Goal: Task Accomplishment & Management: Manage account settings

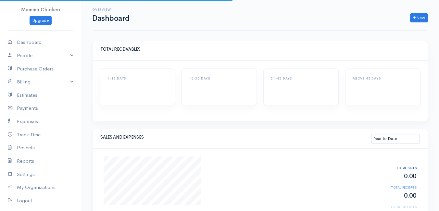
select select "thistoyear"
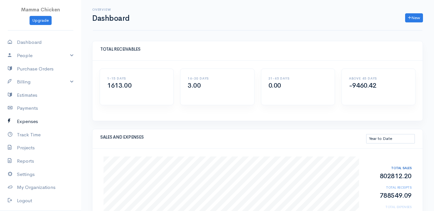
click at [36, 120] on link "Expenses" at bounding box center [40, 121] width 81 height 13
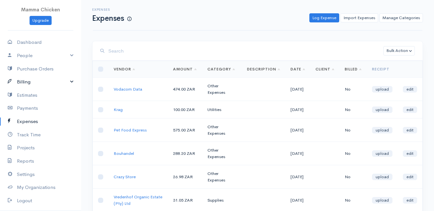
click at [27, 80] on link "Billing" at bounding box center [40, 81] width 81 height 13
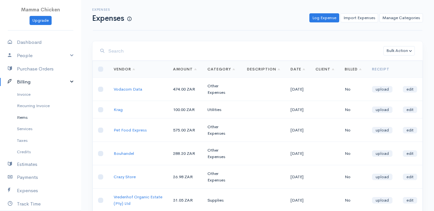
click at [24, 118] on link "Items" at bounding box center [40, 118] width 81 height 12
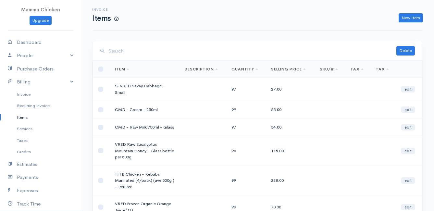
click at [131, 52] on input "search" at bounding box center [253, 51] width 288 height 13
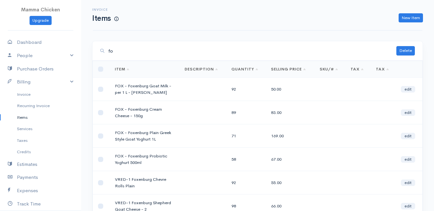
type input "f"
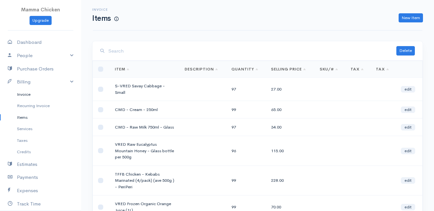
click at [26, 94] on link "Invoice" at bounding box center [40, 95] width 81 height 12
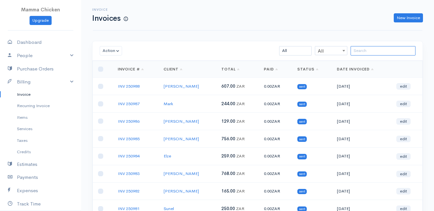
click at [363, 48] on input "search" at bounding box center [383, 50] width 65 height 9
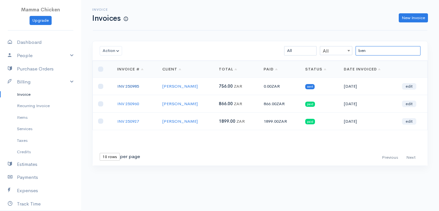
type input "ben"
click at [134, 86] on link "INV 250985" at bounding box center [128, 87] width 22 height 6
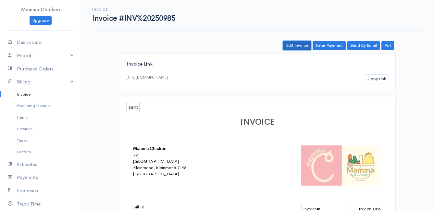
click at [298, 47] on link "Edit Invoice" at bounding box center [297, 45] width 28 height 9
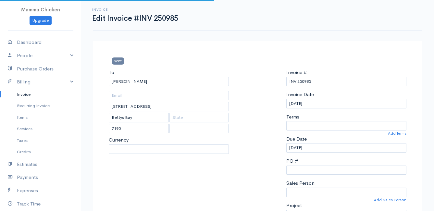
select select
select select "[GEOGRAPHIC_DATA]"
select select "ZAR"
select select "0"
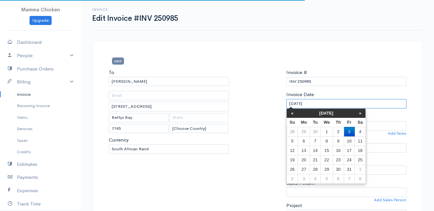
click at [322, 106] on input "[DATE]" at bounding box center [347, 103] width 120 height 9
click at [317, 131] on td "30" at bounding box center [315, 131] width 11 height 9
type input "[DATE]"
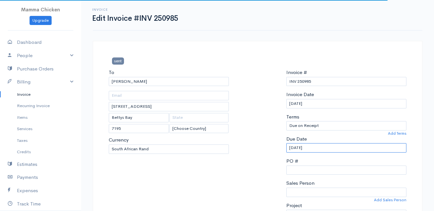
click at [320, 147] on input "[DATE]" at bounding box center [347, 147] width 120 height 9
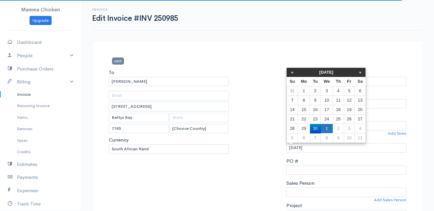
click at [330, 127] on td "1" at bounding box center [327, 128] width 12 height 9
type input "[DATE]"
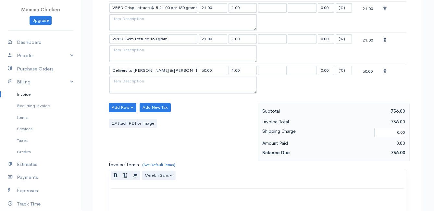
scroll to position [694, 0]
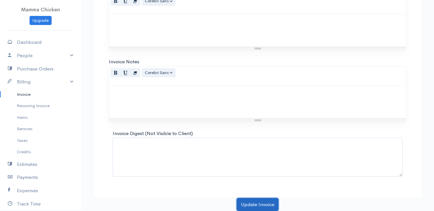
click at [257, 205] on button "Update Invoice" at bounding box center [258, 204] width 42 height 13
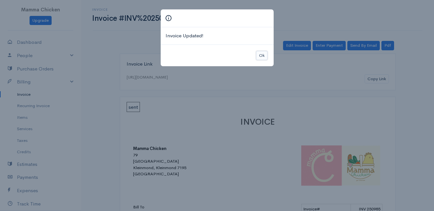
click at [260, 55] on button "Ok" at bounding box center [261, 55] width 11 height 9
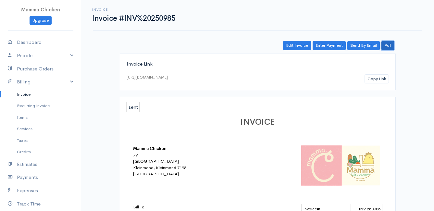
click at [391, 46] on link "Pdf" at bounding box center [388, 45] width 13 height 9
click at [301, 45] on link "Edit Invoice" at bounding box center [297, 45] width 28 height 9
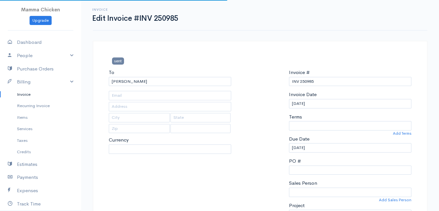
type input "[STREET_ADDRESS]"
type input "Bettys Bay"
type input "7195"
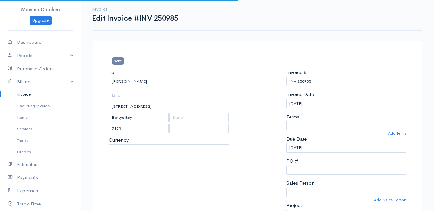
select select
select select "[GEOGRAPHIC_DATA]"
select select "ZAR"
select select "0"
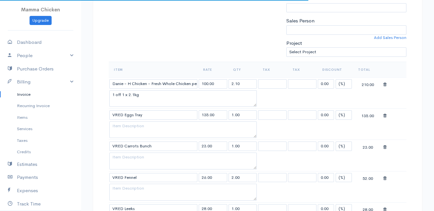
scroll to position [195, 0]
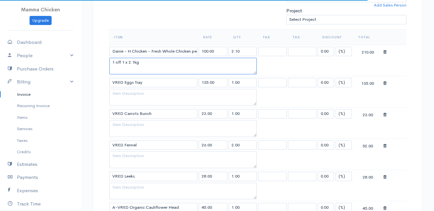
click at [135, 63] on textarea "1 off 1 x 2.1kg" at bounding box center [184, 66] width 148 height 17
type textarea "1 off 1 x 2kg"
click at [249, 51] on input "2.10" at bounding box center [243, 51] width 29 height 9
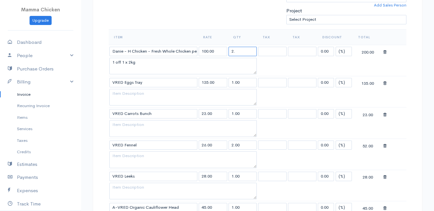
type input "2."
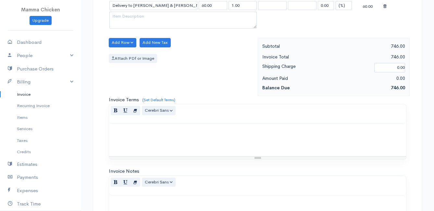
scroll to position [694, 0]
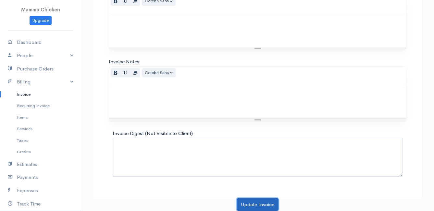
click at [247, 204] on button "Update Invoice" at bounding box center [258, 204] width 42 height 13
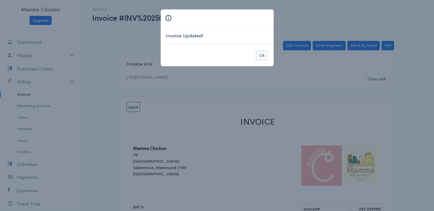
click at [263, 57] on button "Ok" at bounding box center [261, 55] width 11 height 9
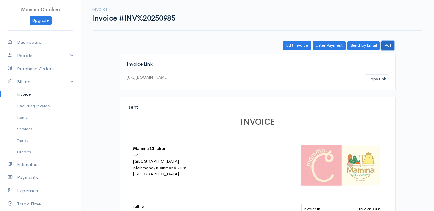
click at [391, 47] on link "Pdf" at bounding box center [388, 45] width 13 height 9
click at [25, 94] on link "Invoice" at bounding box center [40, 95] width 81 height 12
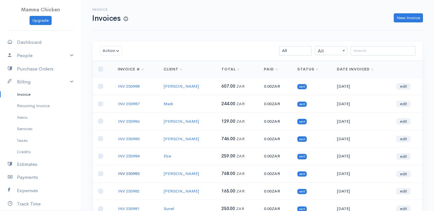
click at [135, 174] on link "INV 250983" at bounding box center [129, 174] width 22 height 6
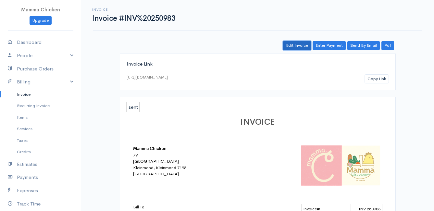
click at [303, 46] on link "Edit Invoice" at bounding box center [297, 45] width 28 height 9
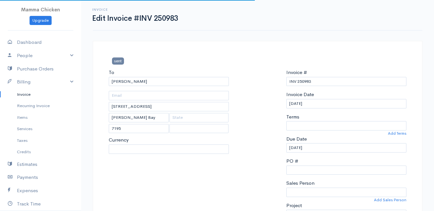
select select
select select "[GEOGRAPHIC_DATA]"
select select "ZAR"
select select "0"
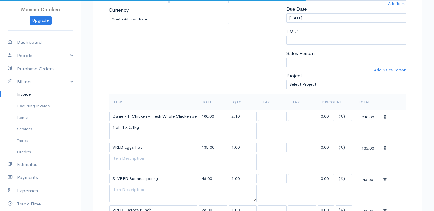
scroll to position [162, 0]
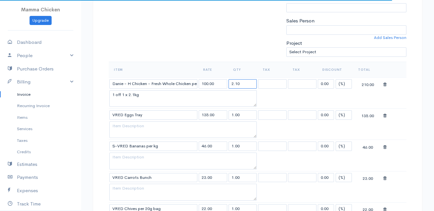
drag, startPoint x: 247, startPoint y: 83, endPoint x: 228, endPoint y: 84, distance: 18.9
click at [228, 84] on td "2.10" at bounding box center [243, 83] width 30 height 13
type input "1.9"
click at [135, 94] on textarea "1 off 1 x 2.1kg" at bounding box center [184, 98] width 148 height 17
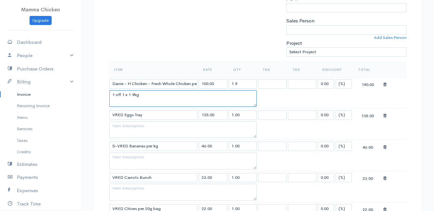
type textarea "1 off 1 x 1.9kg"
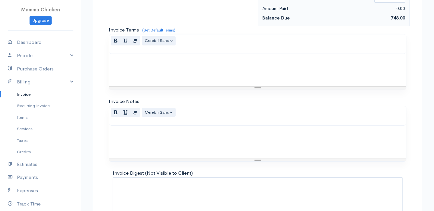
scroll to position [820, 0]
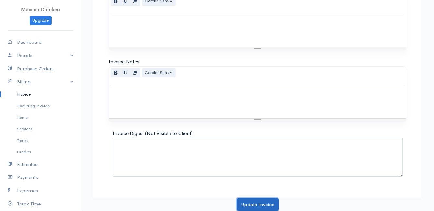
click at [256, 202] on button "Update Invoice" at bounding box center [258, 204] width 42 height 13
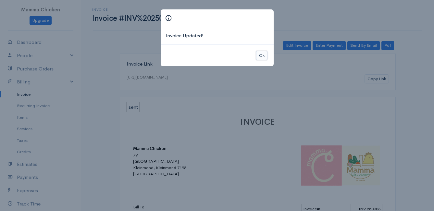
click at [258, 54] on button "Ok" at bounding box center [261, 55] width 11 height 9
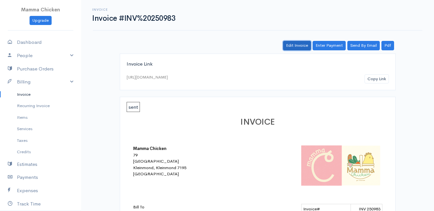
click at [306, 43] on link "Edit Invoice" at bounding box center [297, 45] width 28 height 9
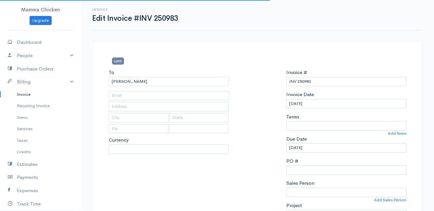
type input "[STREET_ADDRESS]"
type input "[PERSON_NAME] Bay"
type input "7195"
select select
select select "0"
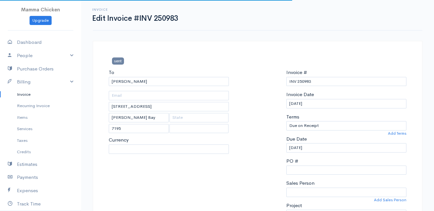
select select "[GEOGRAPHIC_DATA]"
select select "ZAR"
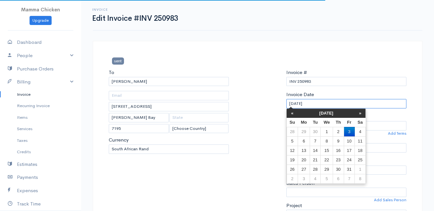
click at [330, 103] on input "[DATE]" at bounding box center [347, 103] width 120 height 9
click at [318, 131] on td "30" at bounding box center [315, 131] width 11 height 9
type input "[DATE]"
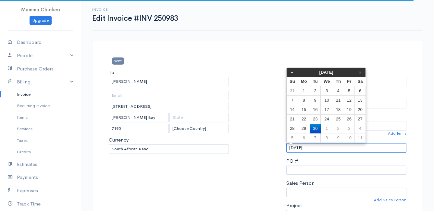
click at [322, 148] on input "[DATE]" at bounding box center [347, 147] width 120 height 9
click at [330, 129] on td "1" at bounding box center [327, 128] width 12 height 9
type input "[DATE]"
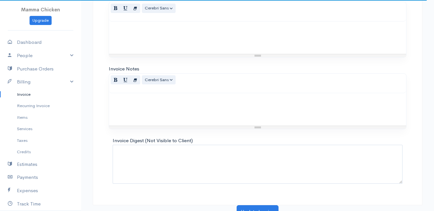
scroll to position [820, 0]
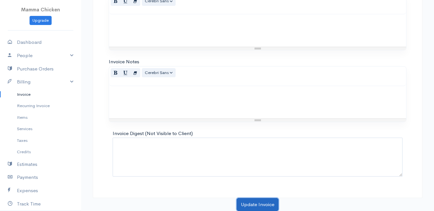
click at [253, 201] on button "Update Invoice" at bounding box center [258, 204] width 42 height 13
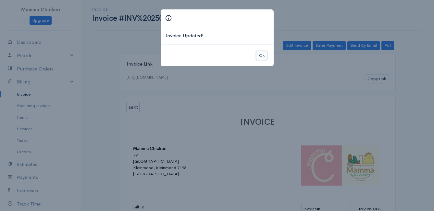
click at [260, 56] on button "Ok" at bounding box center [261, 55] width 11 height 9
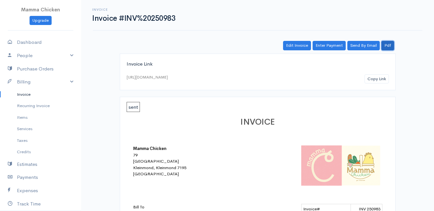
click at [389, 46] on link "Pdf" at bounding box center [388, 45] width 13 height 9
click at [34, 96] on link "Invoice" at bounding box center [40, 95] width 81 height 12
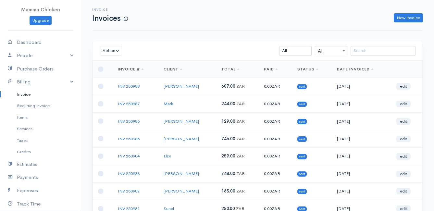
click at [124, 155] on link "INV 250984" at bounding box center [129, 156] width 22 height 6
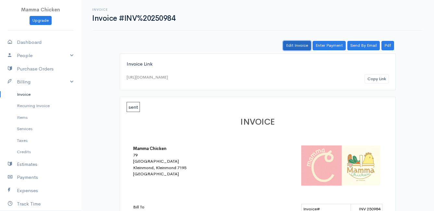
click at [297, 43] on link "Edit Invoice" at bounding box center [297, 45] width 28 height 9
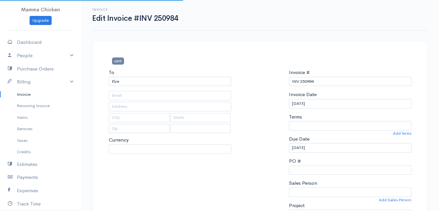
type input "[STREET_ADDRESS]"
type input "Bettys Bay"
type input "7195"
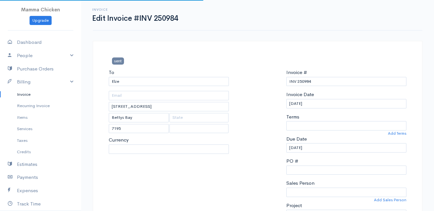
select select
select select "[GEOGRAPHIC_DATA]"
select select "ZAR"
select select "0"
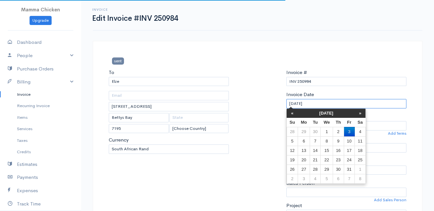
click at [320, 103] on input "[DATE]" at bounding box center [347, 103] width 120 height 9
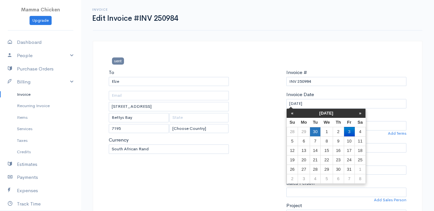
click at [314, 131] on td "30" at bounding box center [315, 131] width 11 height 9
type input "[DATE]"
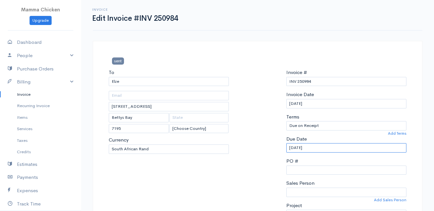
click at [323, 149] on input "[DATE]" at bounding box center [347, 147] width 120 height 9
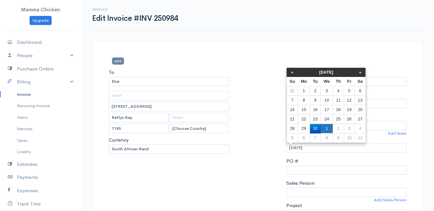
click at [329, 127] on td "1" at bounding box center [327, 128] width 12 height 9
type input "[DATE]"
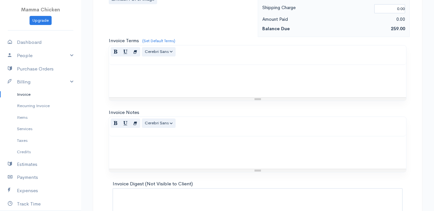
scroll to position [538, 0]
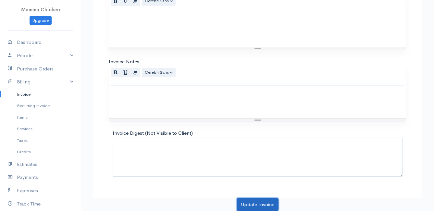
click at [255, 202] on button "Update Invoice" at bounding box center [258, 204] width 42 height 13
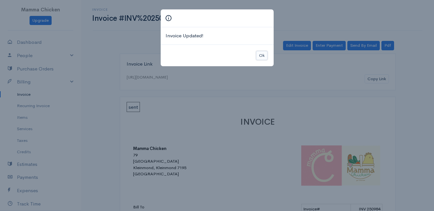
click at [261, 56] on button "Ok" at bounding box center [261, 55] width 11 height 9
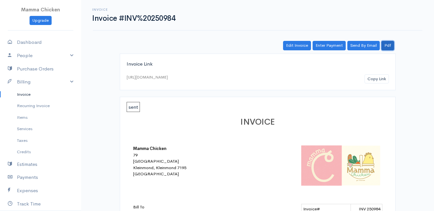
click at [393, 45] on link "Pdf" at bounding box center [388, 45] width 13 height 9
click at [30, 96] on link "Invoice" at bounding box center [40, 95] width 81 height 12
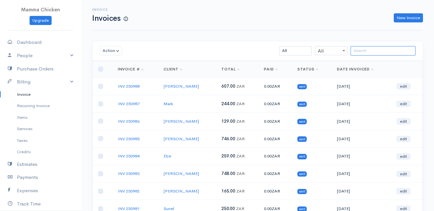
click at [367, 48] on input "search" at bounding box center [383, 50] width 65 height 9
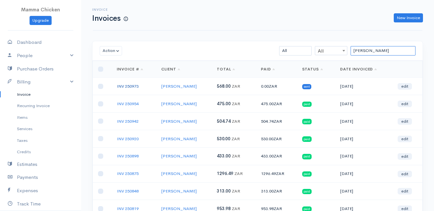
type input "[PERSON_NAME]"
click at [135, 84] on link "INV 250973" at bounding box center [128, 87] width 22 height 6
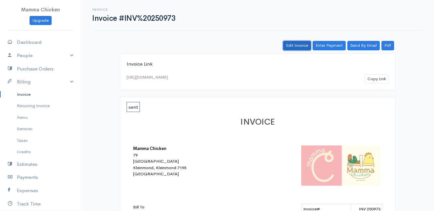
click at [296, 47] on link "Edit Invoice" at bounding box center [297, 45] width 28 height 9
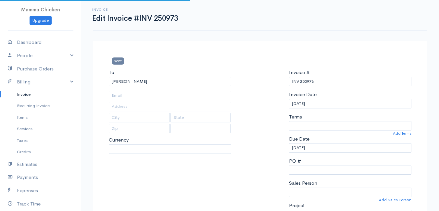
type input "[STREET_ADDRESS]"
type input "Bettys Bay"
type input "7195"
select select
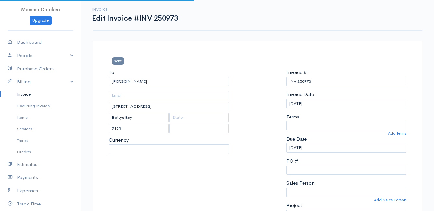
select select "0"
select select "[GEOGRAPHIC_DATA]"
select select "ZAR"
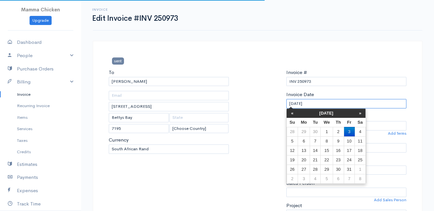
click at [323, 101] on input "[DATE]" at bounding box center [347, 103] width 120 height 9
click at [318, 131] on td "30" at bounding box center [315, 131] width 11 height 9
type input "[DATE]"
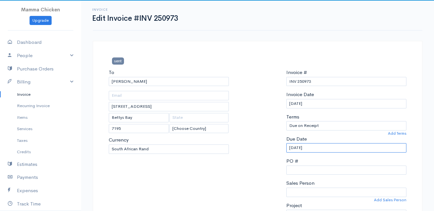
click at [327, 149] on input "[DATE]" at bounding box center [347, 147] width 120 height 9
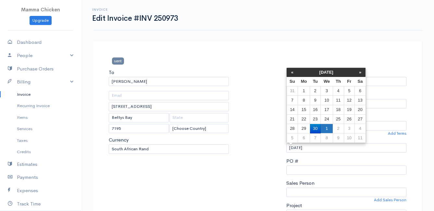
click at [329, 128] on td "1" at bounding box center [327, 128] width 12 height 9
type input "[DATE]"
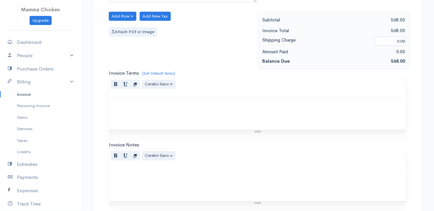
scroll to position [538, 0]
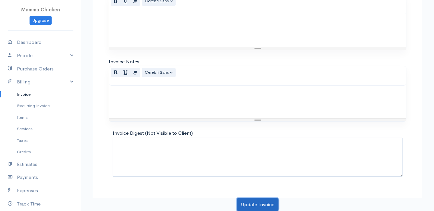
click at [258, 201] on button "Update Invoice" at bounding box center [258, 204] width 42 height 13
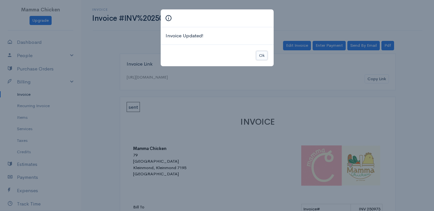
click at [264, 55] on button "Ok" at bounding box center [261, 55] width 11 height 9
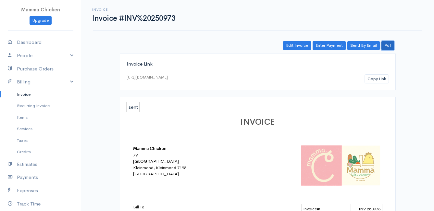
click at [390, 45] on link "Pdf" at bounding box center [388, 45] width 13 height 9
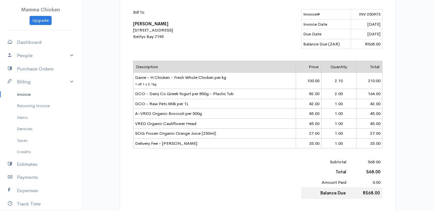
scroll to position [130, 0]
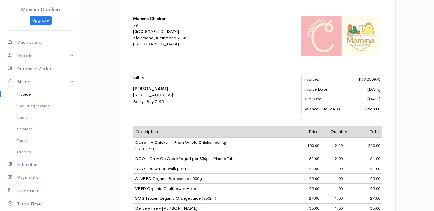
click at [24, 95] on link "Invoice" at bounding box center [40, 95] width 81 height 12
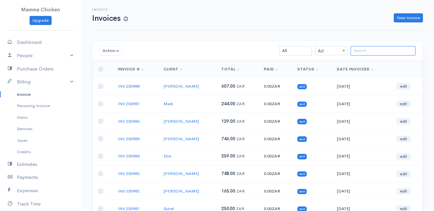
click at [381, 52] on input "search" at bounding box center [383, 50] width 65 height 9
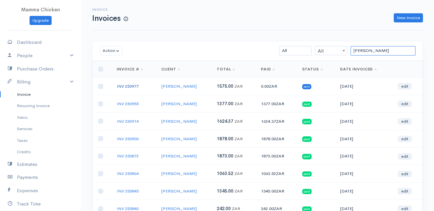
type input "[PERSON_NAME]"
click at [127, 87] on link "INV 250977" at bounding box center [128, 87] width 22 height 6
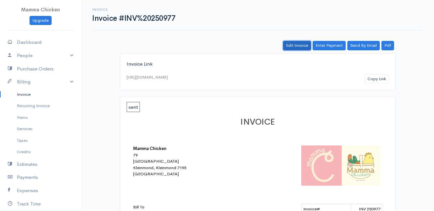
click at [296, 47] on link "Edit Invoice" at bounding box center [297, 45] width 28 height 9
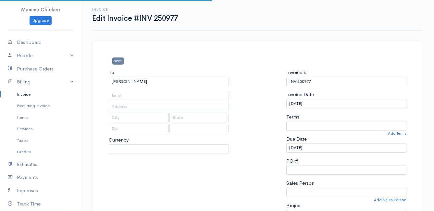
type input "[STREET_ADDRESS]"
type input "[PERSON_NAME] Bay"
select select
select select "0"
select select "[GEOGRAPHIC_DATA]"
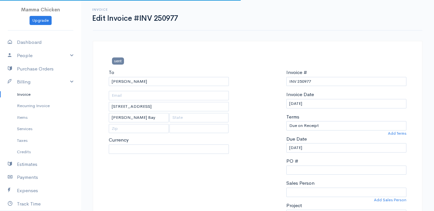
select select "ZAR"
click at [324, 107] on input "[DATE]" at bounding box center [347, 103] width 120 height 9
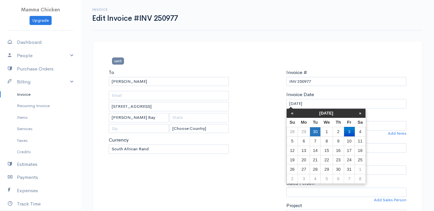
click at [316, 130] on td "30" at bounding box center [315, 131] width 11 height 9
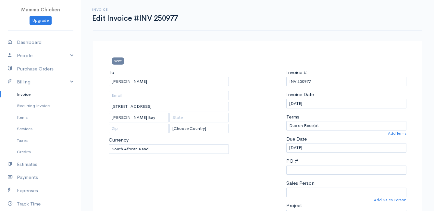
type input "[DATE]"
click at [322, 147] on input "[DATE]" at bounding box center [347, 147] width 120 height 9
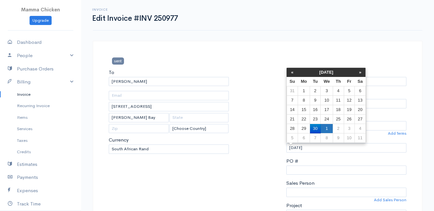
click at [326, 128] on td "1" at bounding box center [327, 128] width 12 height 9
type input "[DATE]"
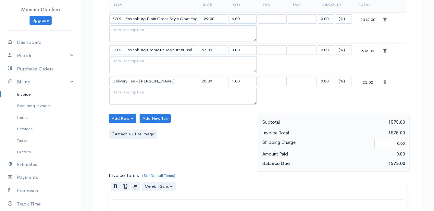
scroll to position [413, 0]
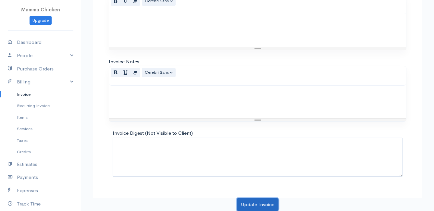
click at [253, 205] on button "Update Invoice" at bounding box center [258, 204] width 42 height 13
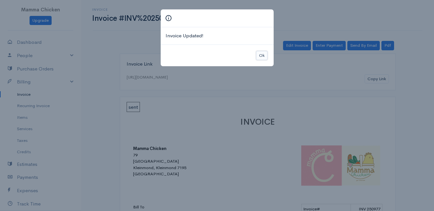
click at [259, 53] on button "Ok" at bounding box center [261, 55] width 11 height 9
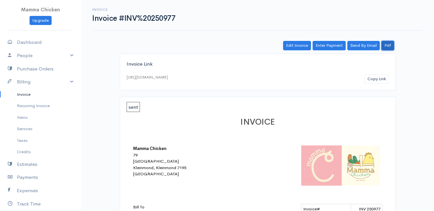
click at [388, 47] on link "Pdf" at bounding box center [388, 45] width 13 height 9
click at [25, 94] on link "Invoice" at bounding box center [40, 95] width 81 height 12
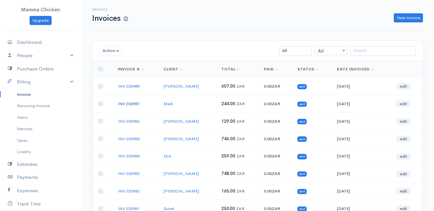
click at [128, 103] on link "INV 250987" at bounding box center [129, 104] width 22 height 6
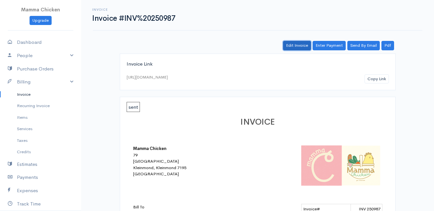
click at [290, 46] on link "Edit Invoice" at bounding box center [297, 45] width 28 height 9
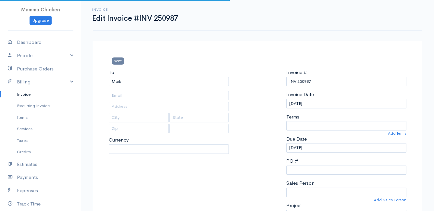
type input "[STREET_ADDRESS][PERSON_NAME]"
type input "Pringlebay"
type input "7195"
select select
select select "0"
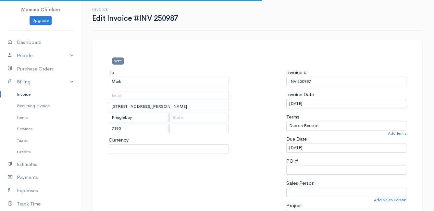
select select "[GEOGRAPHIC_DATA]"
select select "ZAR"
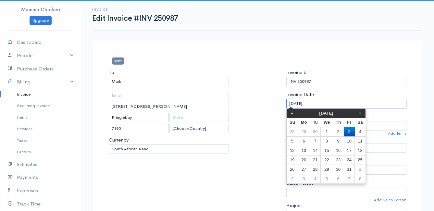
click at [315, 104] on input "[DATE]" at bounding box center [347, 103] width 120 height 9
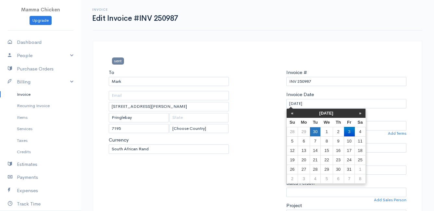
click at [317, 131] on td "30" at bounding box center [315, 131] width 11 height 9
type input "[DATE]"
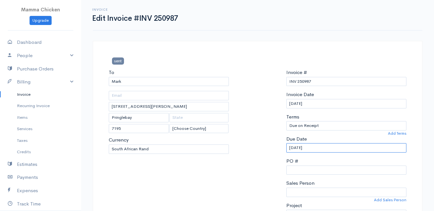
click at [325, 150] on input "[DATE]" at bounding box center [347, 147] width 120 height 9
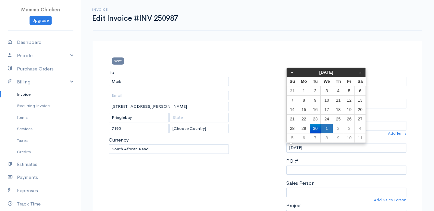
click at [328, 128] on td "1" at bounding box center [327, 128] width 12 height 9
type input "[DATE]"
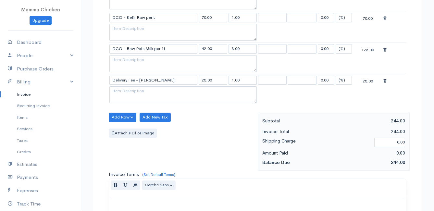
scroll to position [444, 0]
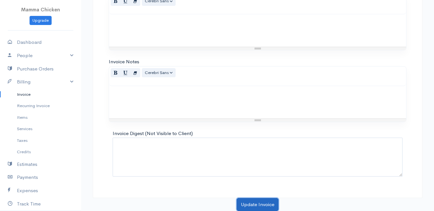
click at [252, 203] on button "Update Invoice" at bounding box center [258, 204] width 42 height 13
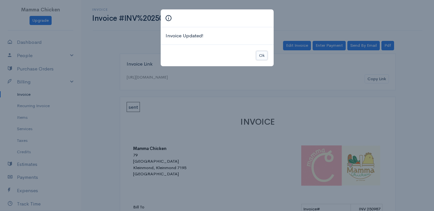
click at [263, 56] on button "Ok" at bounding box center [261, 55] width 11 height 9
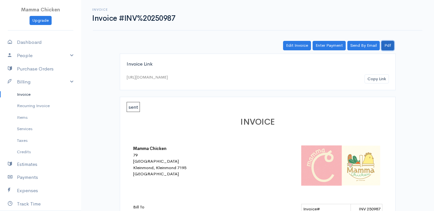
click at [390, 46] on link "Pdf" at bounding box center [388, 45] width 13 height 9
click at [29, 92] on link "Invoice" at bounding box center [40, 95] width 81 height 12
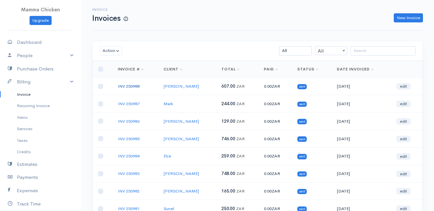
click at [132, 86] on link "INV 250988" at bounding box center [129, 87] width 22 height 6
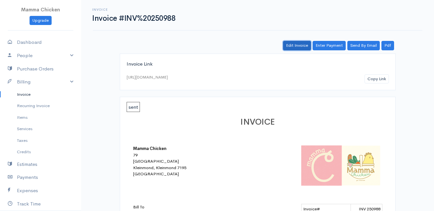
click at [294, 44] on link "Edit Invoice" at bounding box center [297, 45] width 28 height 9
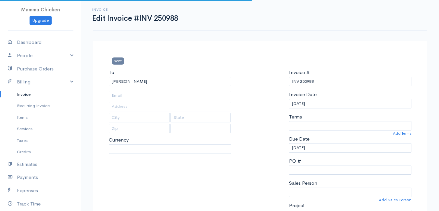
type input "51 Palmietweg"
type input "Kleinmond"
type input "7195"
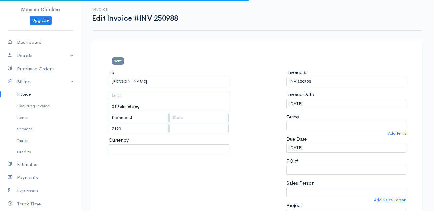
select select
select select "0"
select select "[GEOGRAPHIC_DATA]"
select select "ZAR"
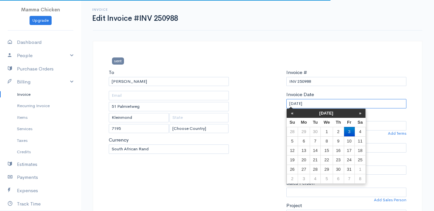
click at [330, 102] on input "[DATE]" at bounding box center [347, 103] width 120 height 9
click at [316, 129] on td "30" at bounding box center [315, 131] width 11 height 9
type input "[DATE]"
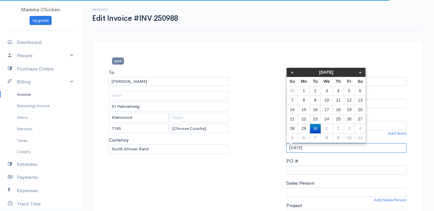
click at [319, 149] on input "[DATE]" at bounding box center [347, 147] width 120 height 9
click at [330, 125] on td "1" at bounding box center [327, 128] width 12 height 9
type input "[DATE]"
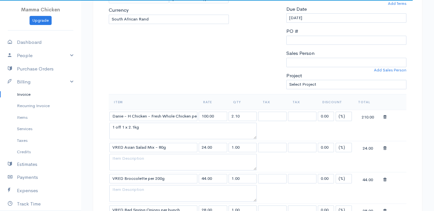
scroll to position [162, 0]
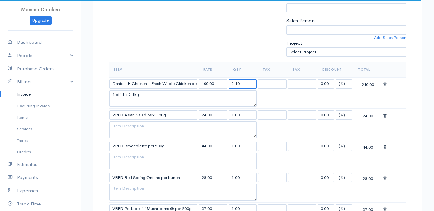
click at [250, 85] on input "2.10" at bounding box center [243, 83] width 29 height 9
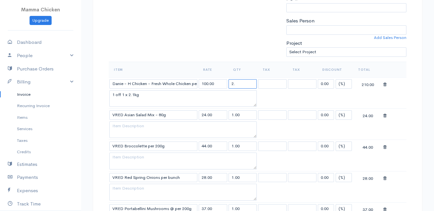
type input "2"
type input "1.9"
click at [136, 94] on textarea "1 off 1 x 2.1kg" at bounding box center [184, 98] width 148 height 17
type textarea "1 off 1 x 1.9kg"
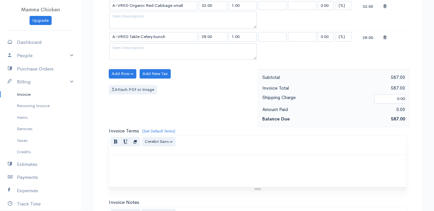
scroll to position [726, 0]
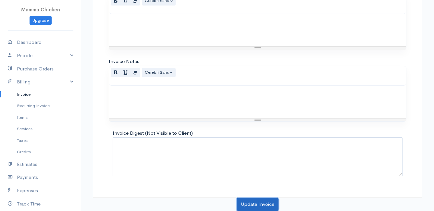
click at [260, 201] on button "Update Invoice" at bounding box center [258, 204] width 42 height 13
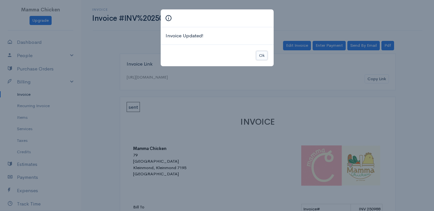
click at [264, 56] on button "Ok" at bounding box center [261, 55] width 11 height 9
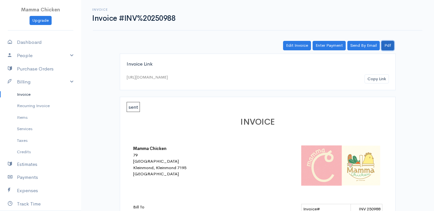
click at [390, 45] on link "Pdf" at bounding box center [388, 45] width 13 height 9
click at [27, 95] on link "Invoice" at bounding box center [40, 95] width 81 height 12
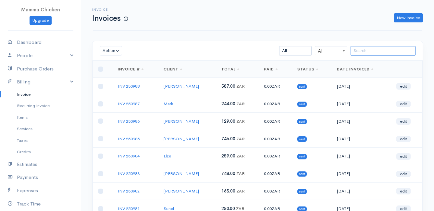
click at [374, 55] on input "search" at bounding box center [383, 50] width 65 height 9
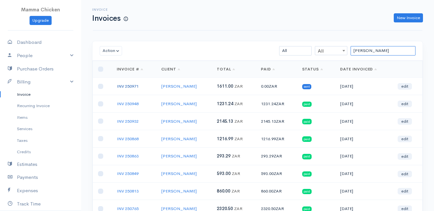
type input "[PERSON_NAME]"
click at [133, 84] on link "INV 250971" at bounding box center [128, 87] width 22 height 6
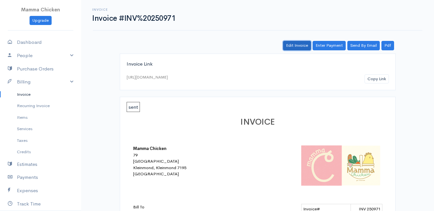
click at [294, 45] on link "Edit Invoice" at bounding box center [297, 45] width 28 height 9
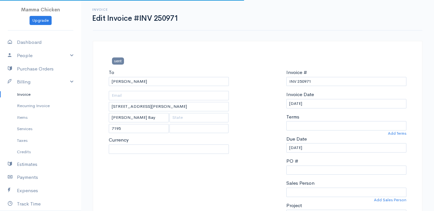
select select "0"
select select
select select "[GEOGRAPHIC_DATA]"
select select "ZAR"
click at [320, 102] on input "[DATE]" at bounding box center [347, 103] width 120 height 9
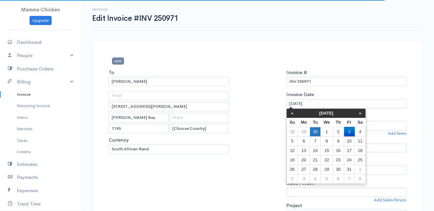
click at [317, 131] on td "30" at bounding box center [315, 131] width 11 height 9
type input "[DATE]"
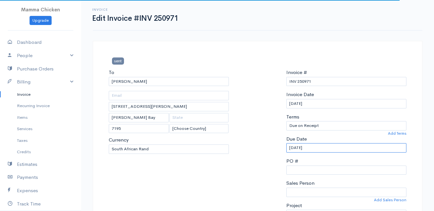
click at [325, 148] on input "[DATE]" at bounding box center [347, 147] width 120 height 9
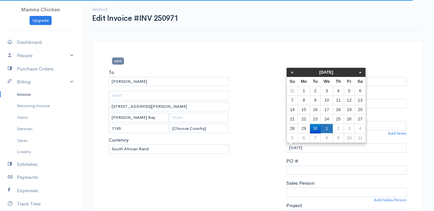
click at [324, 127] on td "1" at bounding box center [327, 128] width 12 height 9
type input "[DATE]"
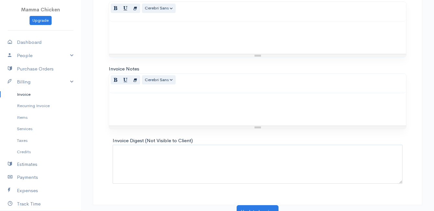
scroll to position [820, 0]
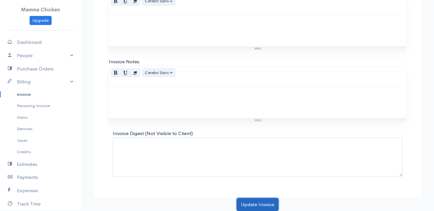
click at [256, 206] on button "Update Invoice" at bounding box center [258, 204] width 42 height 13
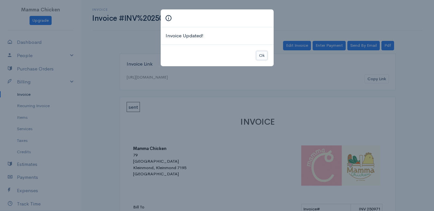
click at [265, 57] on button "Ok" at bounding box center [261, 55] width 11 height 9
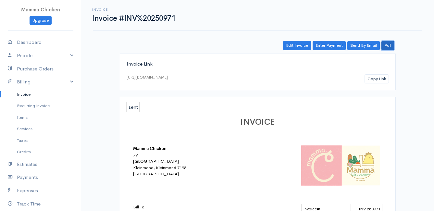
click at [392, 45] on link "Pdf" at bounding box center [388, 45] width 13 height 9
click at [28, 94] on link "Invoice" at bounding box center [40, 95] width 81 height 12
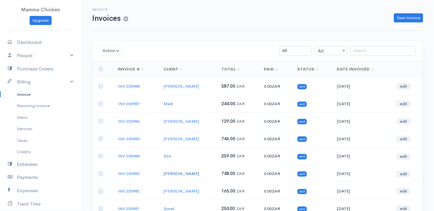
scroll to position [65, 0]
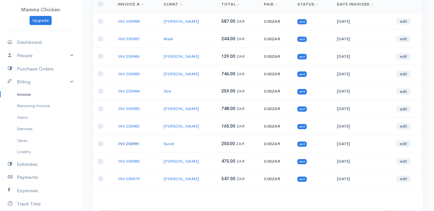
click at [132, 143] on link "INV 250981" at bounding box center [129, 144] width 22 height 6
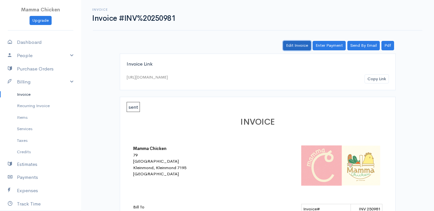
click at [292, 44] on link "Edit Invoice" at bounding box center [297, 45] width 28 height 9
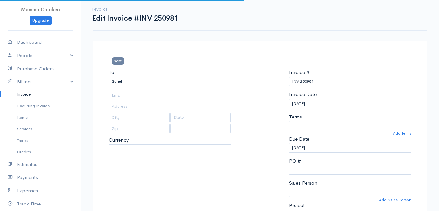
type input "[STREET_ADDRESS]"
type input "Kleinmond"
type input "7195"
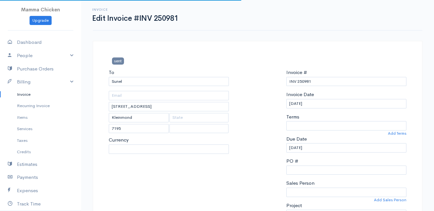
select select
select select "0"
select select "[GEOGRAPHIC_DATA]"
select select "ZAR"
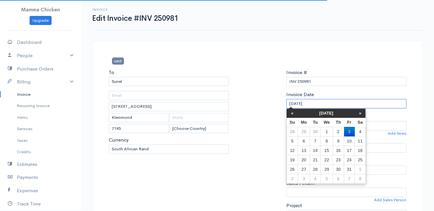
click at [321, 103] on input "[DATE]" at bounding box center [347, 103] width 120 height 9
click at [324, 130] on td "1" at bounding box center [327, 131] width 12 height 9
type input "[DATE]"
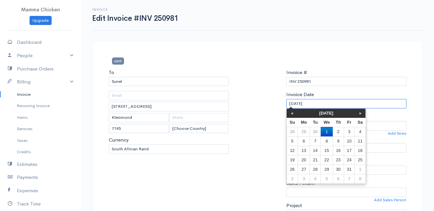
click at [317, 103] on input "[DATE]" at bounding box center [347, 103] width 120 height 9
click at [317, 132] on td "30" at bounding box center [315, 131] width 11 height 9
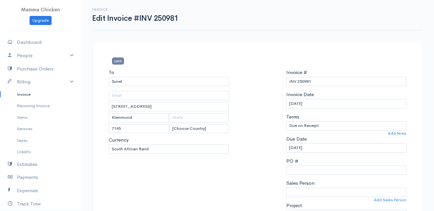
type input "[DATE]"
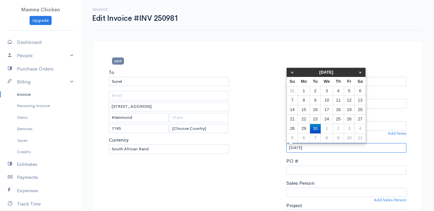
click at [317, 147] on input "[DATE]" at bounding box center [347, 147] width 120 height 9
click at [327, 127] on td "1" at bounding box center [327, 128] width 12 height 9
type input "[DATE]"
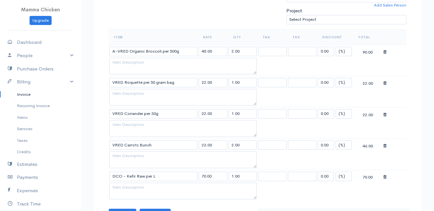
scroll to position [476, 0]
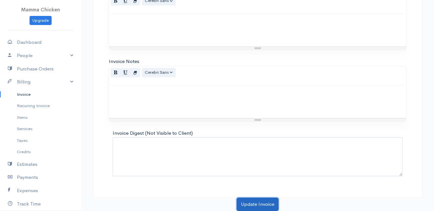
click at [260, 202] on button "Update Invoice" at bounding box center [258, 204] width 42 height 13
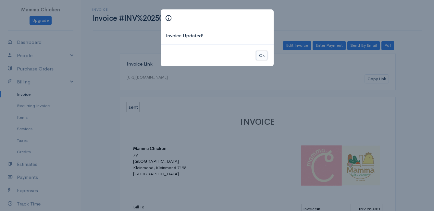
click at [265, 53] on button "Ok" at bounding box center [261, 55] width 11 height 9
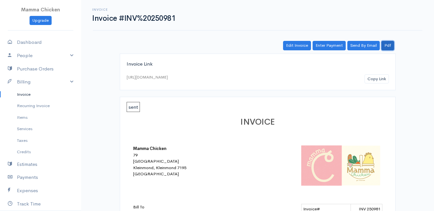
click at [392, 42] on link "Pdf" at bounding box center [388, 45] width 13 height 9
click at [38, 42] on link "Dashboard" at bounding box center [40, 42] width 81 height 13
select select "thistoyear"
